Goal: Task Accomplishment & Management: Manage account settings

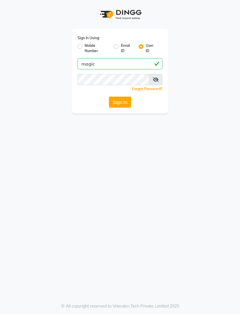
type input "magic"
click at [126, 100] on button "Sign In" at bounding box center [120, 102] width 22 height 11
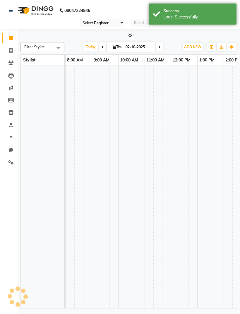
select select "55"
select select "en"
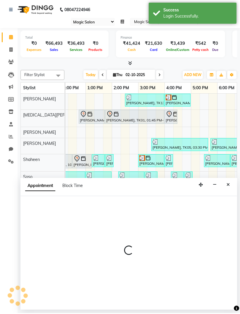
select select "83382"
select select "1095"
select select "tentative"
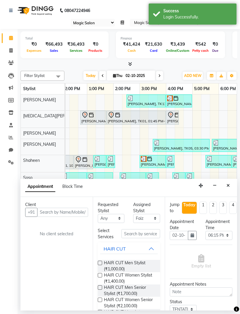
click at [229, 184] on icon "Close" at bounding box center [228, 186] width 3 height 4
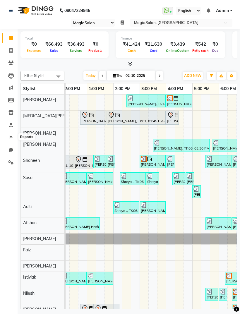
click at [12, 136] on icon at bounding box center [11, 137] width 4 height 4
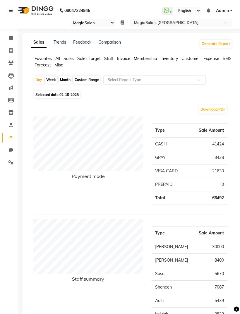
click at [13, 148] on icon at bounding box center [11, 150] width 4 height 4
select select "100"
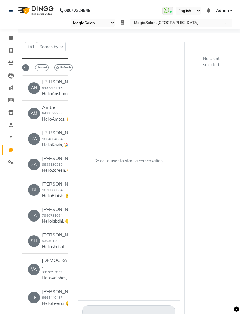
click at [13, 138] on span at bounding box center [11, 137] width 10 height 7
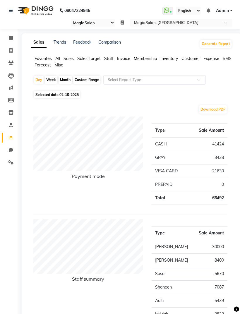
click at [15, 126] on span at bounding box center [11, 125] width 10 height 7
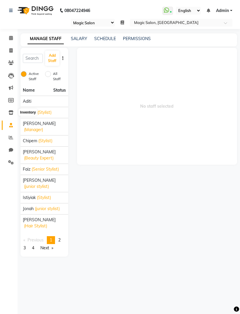
click at [10, 113] on icon at bounding box center [10, 112] width 5 height 4
select select
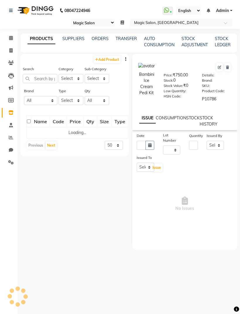
click at [13, 99] on icon at bounding box center [11, 100] width 6 height 4
select select
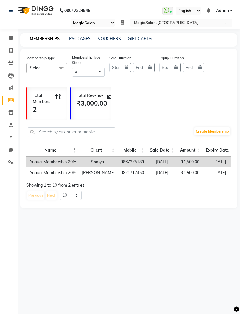
click at [13, 89] on span at bounding box center [11, 88] width 10 height 7
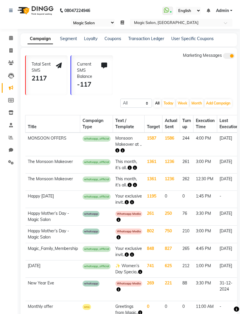
click at [164, 8] on icon at bounding box center [166, 10] width 5 height 6
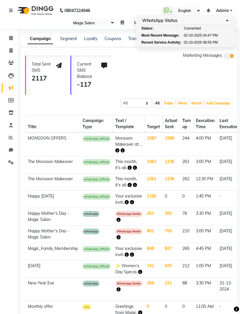
click at [188, 79] on div "Marketing Messages" at bounding box center [209, 73] width 52 height 43
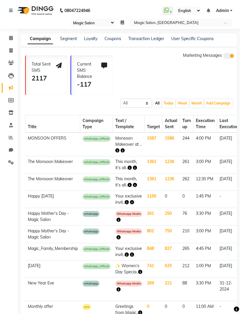
click at [164, 8] on icon at bounding box center [166, 10] width 5 height 6
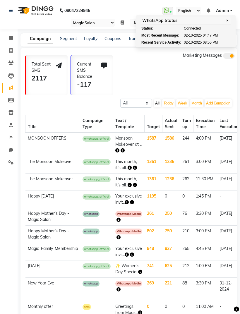
click at [196, 73] on div "Marketing Messages" at bounding box center [209, 73] width 52 height 43
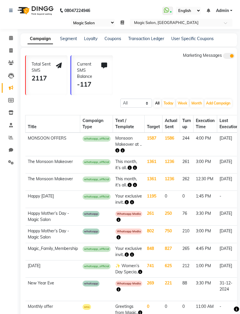
click at [14, 161] on span at bounding box center [11, 162] width 10 height 7
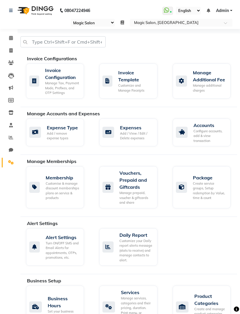
click at [66, 74] on div "Invoice Configuration" at bounding box center [62, 74] width 34 height 14
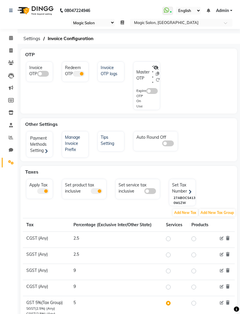
click at [152, 88] on span at bounding box center [152, 91] width 12 height 6
click at [146, 92] on input "checkbox" at bounding box center [146, 92] width 0 height 0
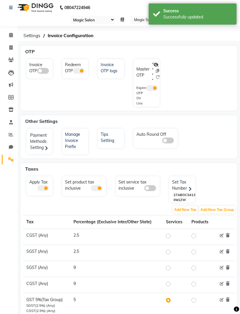
scroll to position [6, 0]
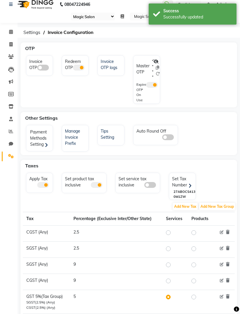
click at [152, 85] on span at bounding box center [152, 85] width 12 height 6
click at [146, 86] on input "checkbox" at bounding box center [146, 86] width 0 height 0
click at [155, 60] on icon at bounding box center [155, 61] width 5 height 4
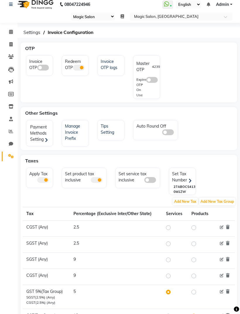
click at [153, 78] on span at bounding box center [152, 80] width 12 height 6
click at [146, 81] on input "checkbox" at bounding box center [146, 81] width 0 height 0
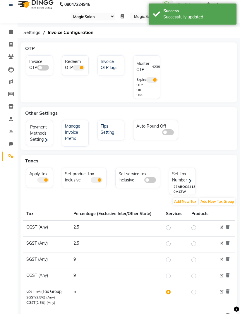
click at [153, 78] on span at bounding box center [152, 80] width 12 height 6
click at [146, 81] on input "checkbox" at bounding box center [146, 81] width 0 height 0
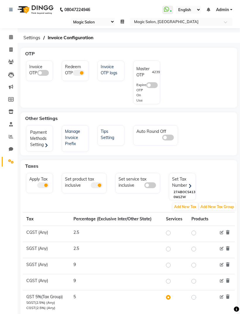
scroll to position [0, 0]
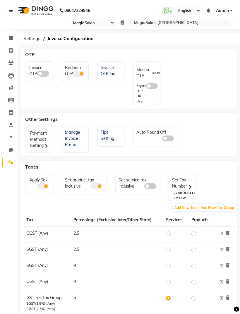
click at [152, 84] on span at bounding box center [152, 86] width 12 height 6
click at [146, 87] on input "checkbox" at bounding box center [146, 87] width 0 height 0
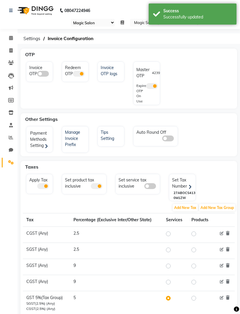
click at [214, 95] on div "Invoice OTP Redeem OTP Invoice OTP logs Master OTP 4239 Expire OTP On Use" at bounding box center [129, 84] width 214 height 46
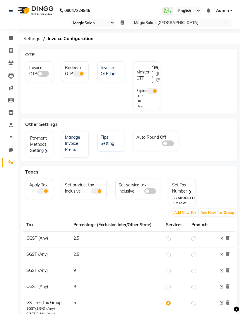
select select "55"
click at [156, 64] on div "Master OTP * * * * Expire OTP On Use" at bounding box center [147, 86] width 25 height 47
click at [155, 67] on icon at bounding box center [155, 68] width 5 height 4
